Goal: Find specific page/section: Find specific page/section

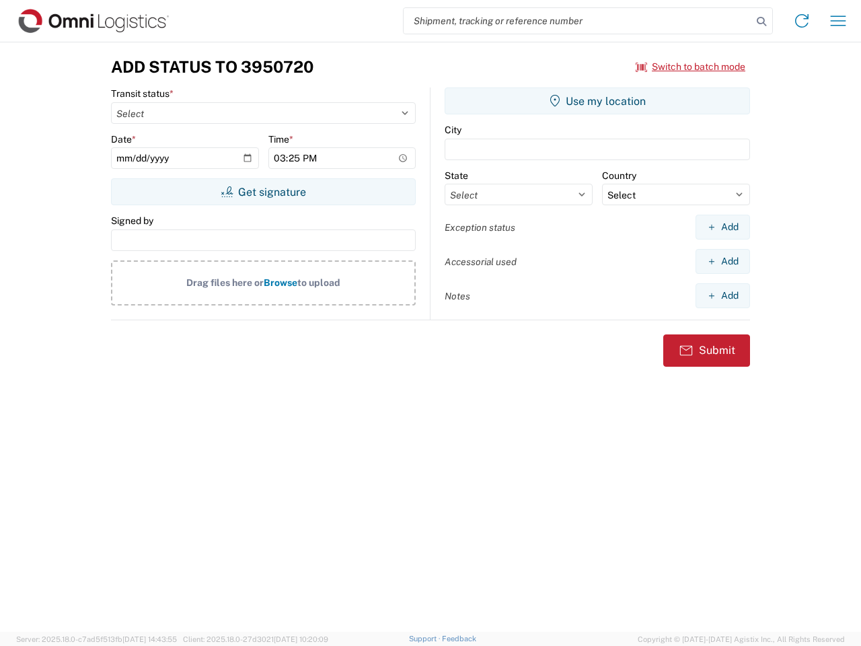
click at [578, 21] on input "search" at bounding box center [577, 21] width 348 height 26
click at [761, 22] on icon at bounding box center [761, 21] width 19 height 19
click at [802, 21] on icon at bounding box center [802, 21] width 22 height 22
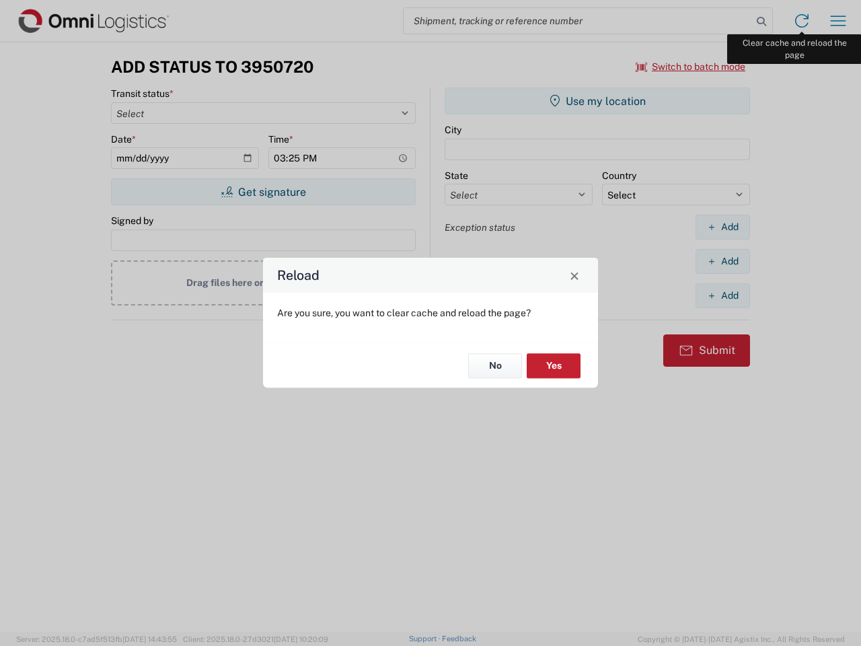
click at [838, 21] on div "Reload Are you sure, you want to clear cache and reload the page? No Yes" at bounding box center [430, 323] width 861 height 646
click at [691, 67] on div "Reload Are you sure, you want to clear cache and reload the page? No Yes" at bounding box center [430, 323] width 861 height 646
click at [263, 192] on div "Reload Are you sure, you want to clear cache and reload the page? No Yes" at bounding box center [430, 323] width 861 height 646
click at [597, 101] on div "Reload Are you sure, you want to clear cache and reload the page? No Yes" at bounding box center [430, 323] width 861 height 646
click at [722, 227] on div "Reload Are you sure, you want to clear cache and reload the page? No Yes" at bounding box center [430, 323] width 861 height 646
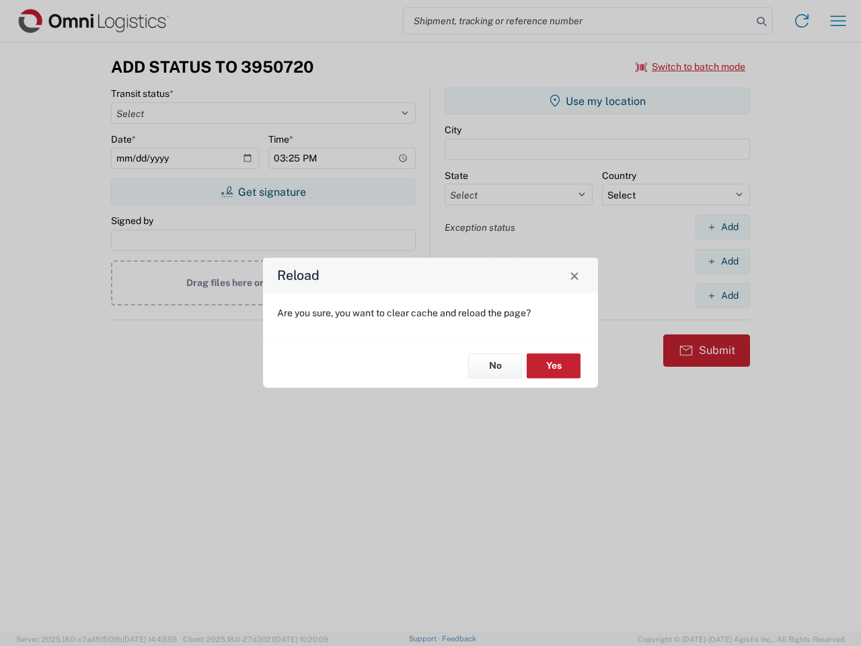
click at [722, 261] on div "Reload Are you sure, you want to clear cache and reload the page? No Yes" at bounding box center [430, 323] width 861 height 646
click at [722, 295] on div "Reload Are you sure, you want to clear cache and reload the page? No Yes" at bounding box center [430, 323] width 861 height 646
